Goal: Task Accomplishment & Management: Manage account settings

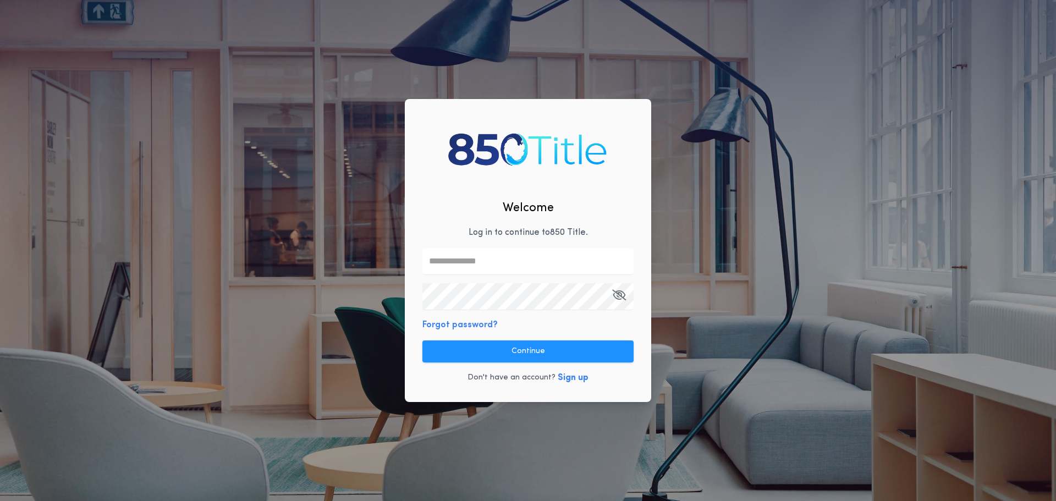
click at [533, 267] on input "text" at bounding box center [527, 261] width 211 height 26
click at [399, 242] on div "Welcome Log in to continue to 850 Title . Forgot password? Continue Don't have …" at bounding box center [528, 250] width 1056 height 501
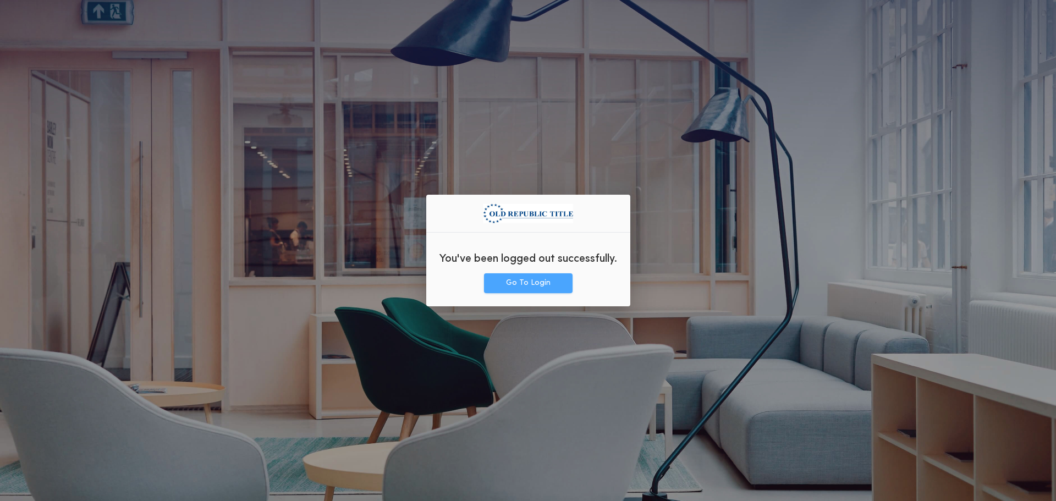
click at [551, 291] on button "Go To Login" at bounding box center [528, 283] width 89 height 20
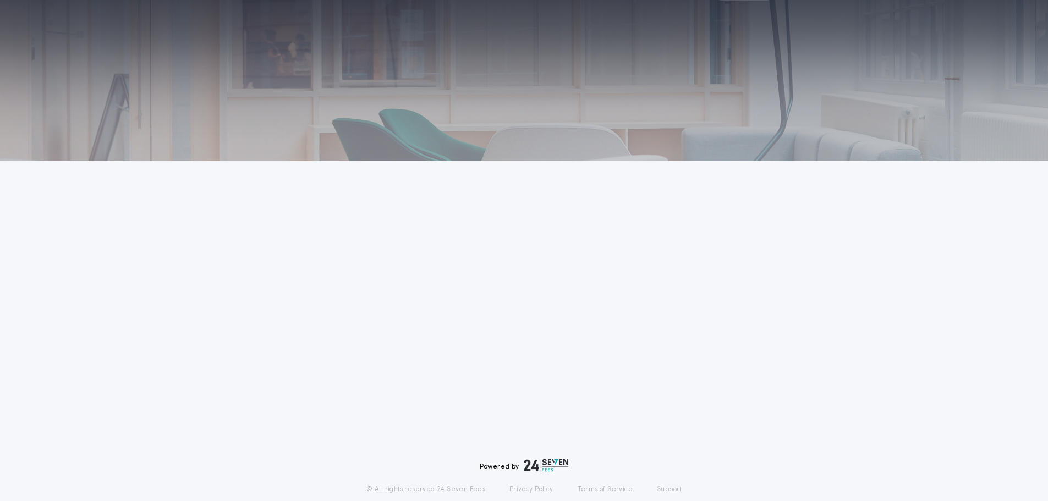
scroll to position [74, 0]
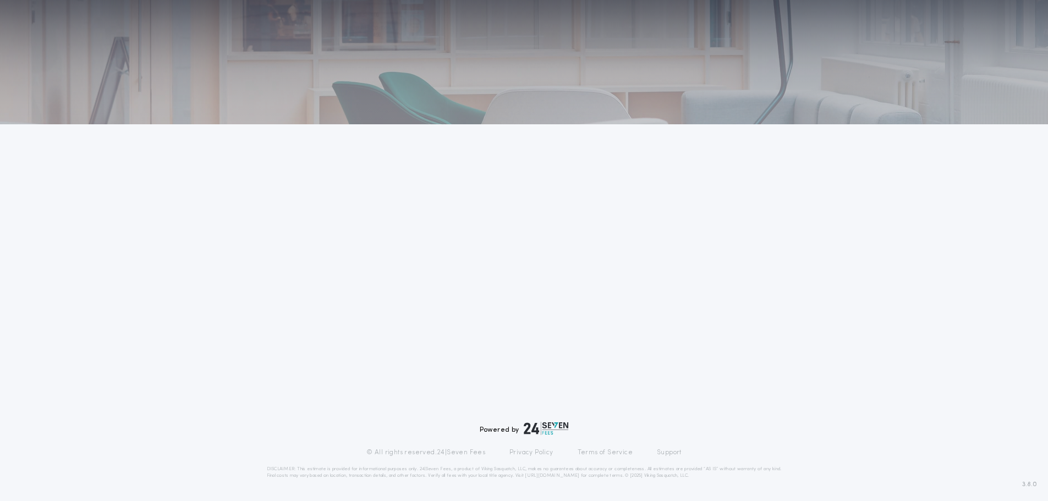
drag, startPoint x: 521, startPoint y: 422, endPoint x: 574, endPoint y: 428, distance: 53.6
click at [574, 428] on div "Powered by © All rights reserved. 24|Seven Fees Privacy Policy Terms of Service…" at bounding box center [524, 450] width 515 height 57
click at [578, 448] on link "Terms of Service" at bounding box center [604, 452] width 55 height 9
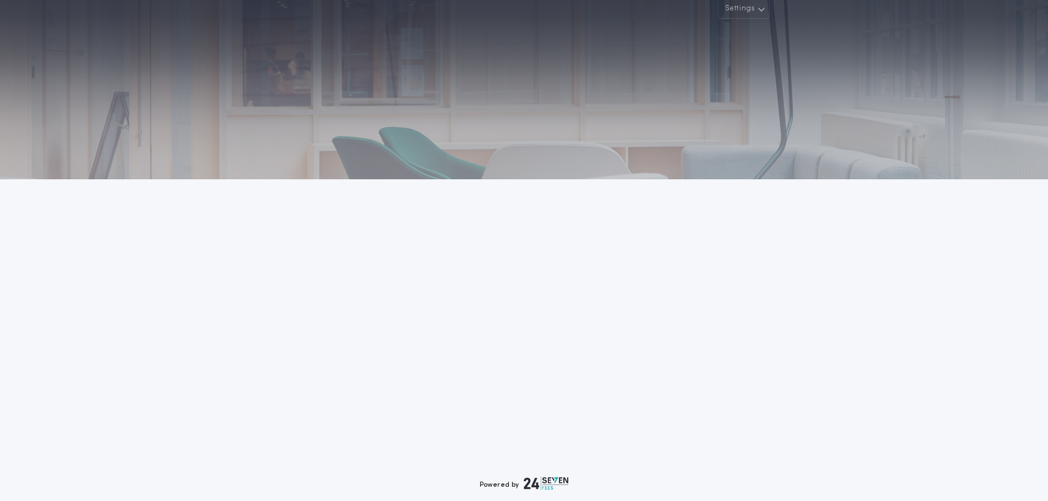
scroll to position [0, 0]
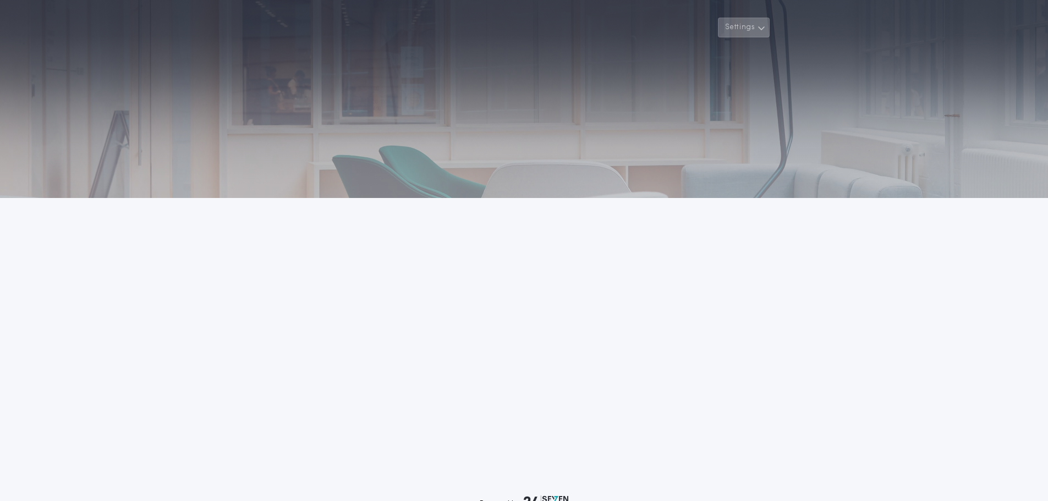
click at [761, 33] on icon "button" at bounding box center [761, 27] width 8 height 13
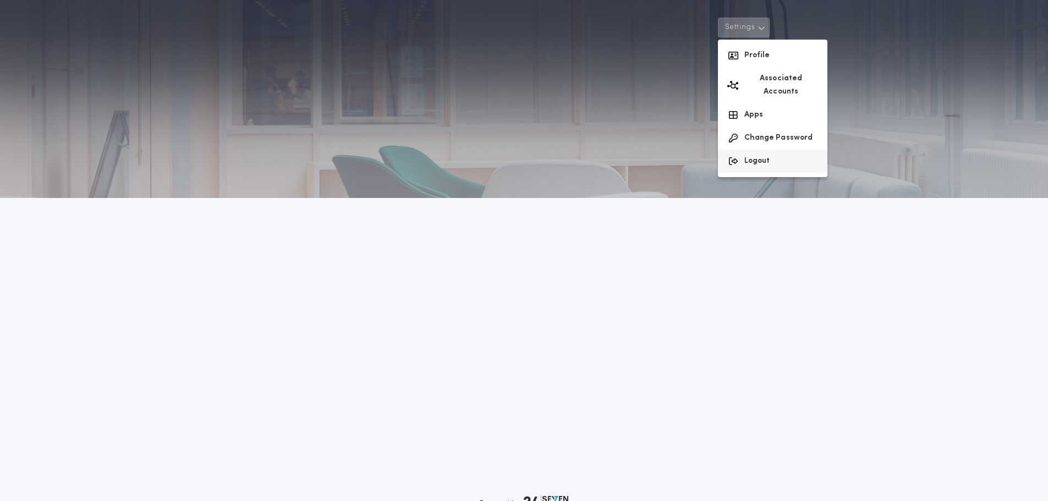
click at [752, 150] on button "Logout" at bounding box center [772, 161] width 109 height 23
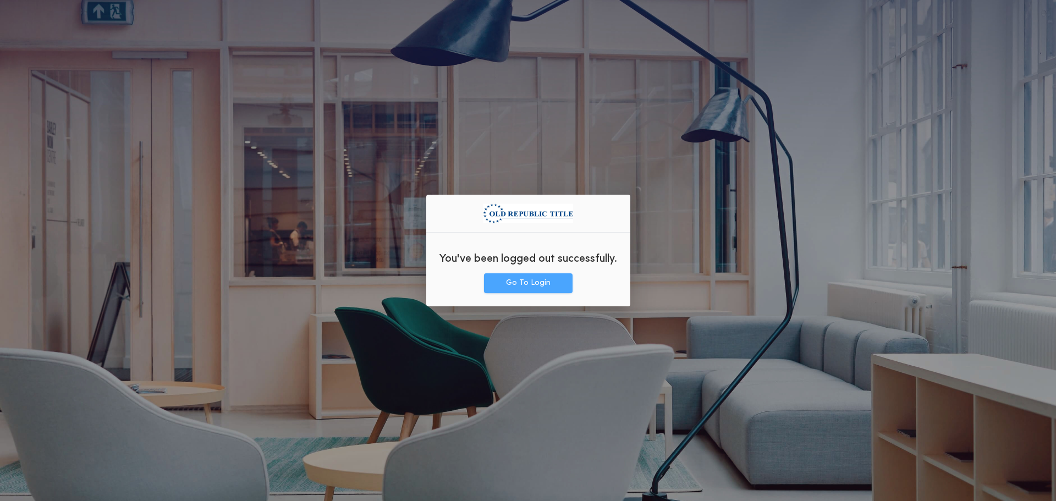
click at [537, 276] on button "Go To Login" at bounding box center [528, 283] width 89 height 20
click at [532, 284] on button "Go To Login" at bounding box center [528, 283] width 89 height 20
click at [498, 279] on button "Go To Login" at bounding box center [528, 283] width 89 height 20
